Goal: Transaction & Acquisition: Purchase product/service

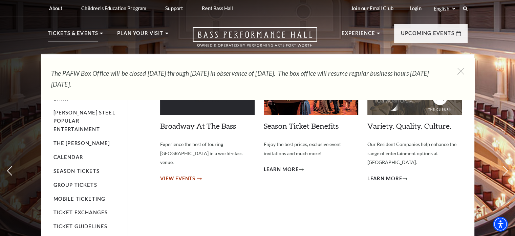
click at [185, 174] on span "View Events" at bounding box center [178, 178] width 36 height 8
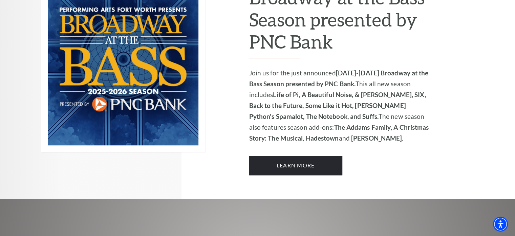
scroll to position [496, 0]
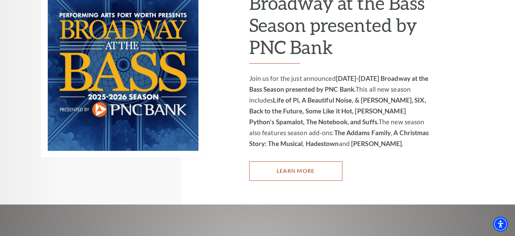
click at [319, 161] on link "Learn More" at bounding box center [295, 170] width 93 height 19
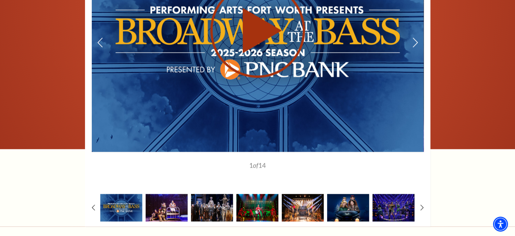
scroll to position [575, 0]
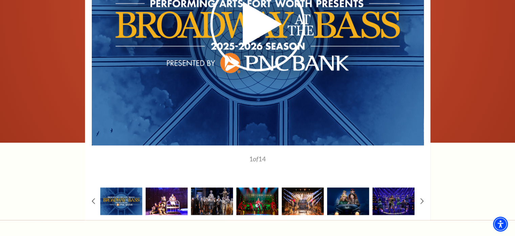
click at [179, 187] on img at bounding box center [167, 200] width 42 height 27
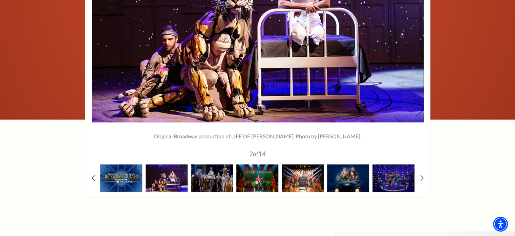
scroll to position [609, 0]
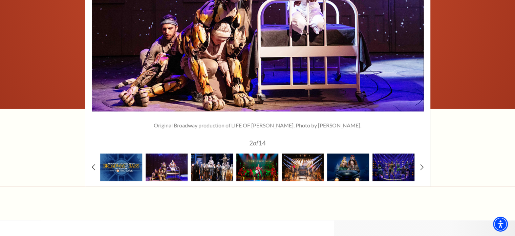
click at [221, 153] on img at bounding box center [212, 166] width 42 height 27
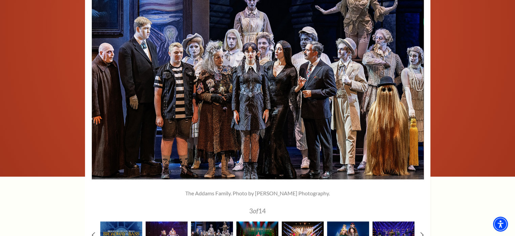
scroll to position [575, 0]
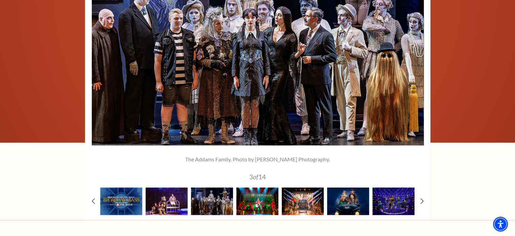
click at [264, 187] on img at bounding box center [258, 200] width 42 height 27
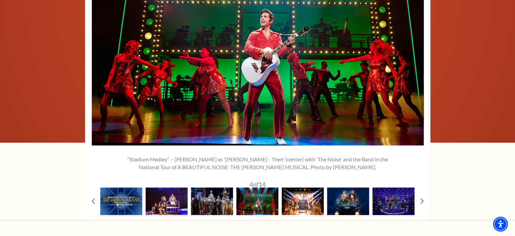
click at [306, 187] on img at bounding box center [303, 200] width 42 height 27
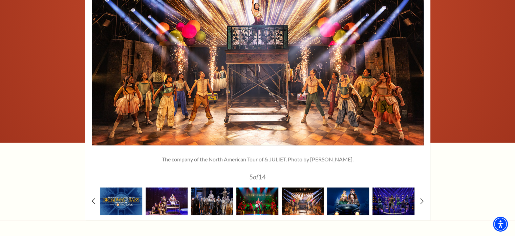
click at [341, 187] on img at bounding box center [348, 200] width 42 height 27
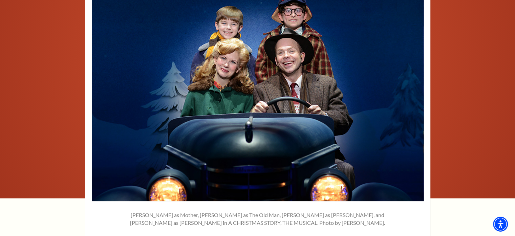
scroll to position [473, 0]
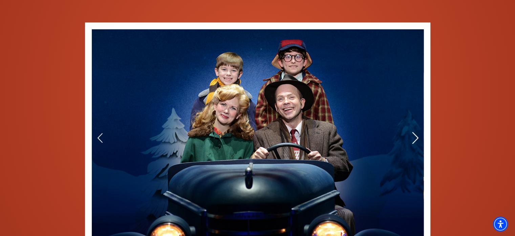
click at [413, 132] on icon at bounding box center [415, 138] width 7 height 12
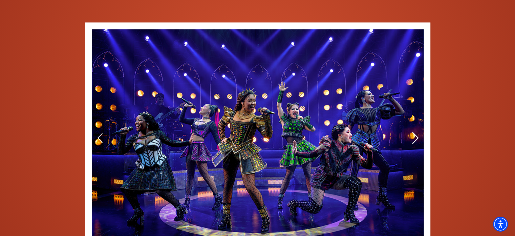
click at [413, 132] on icon at bounding box center [415, 138] width 7 height 12
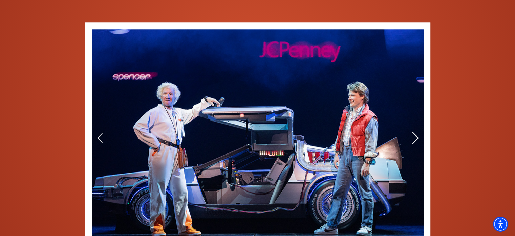
click at [413, 132] on icon at bounding box center [415, 138] width 7 height 12
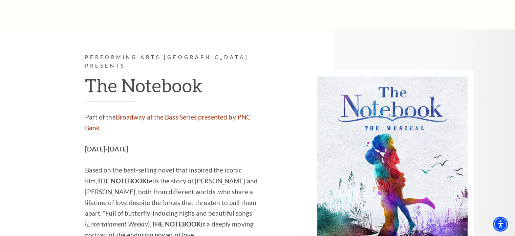
scroll to position [4337, 0]
